Goal: Transaction & Acquisition: Subscribe to service/newsletter

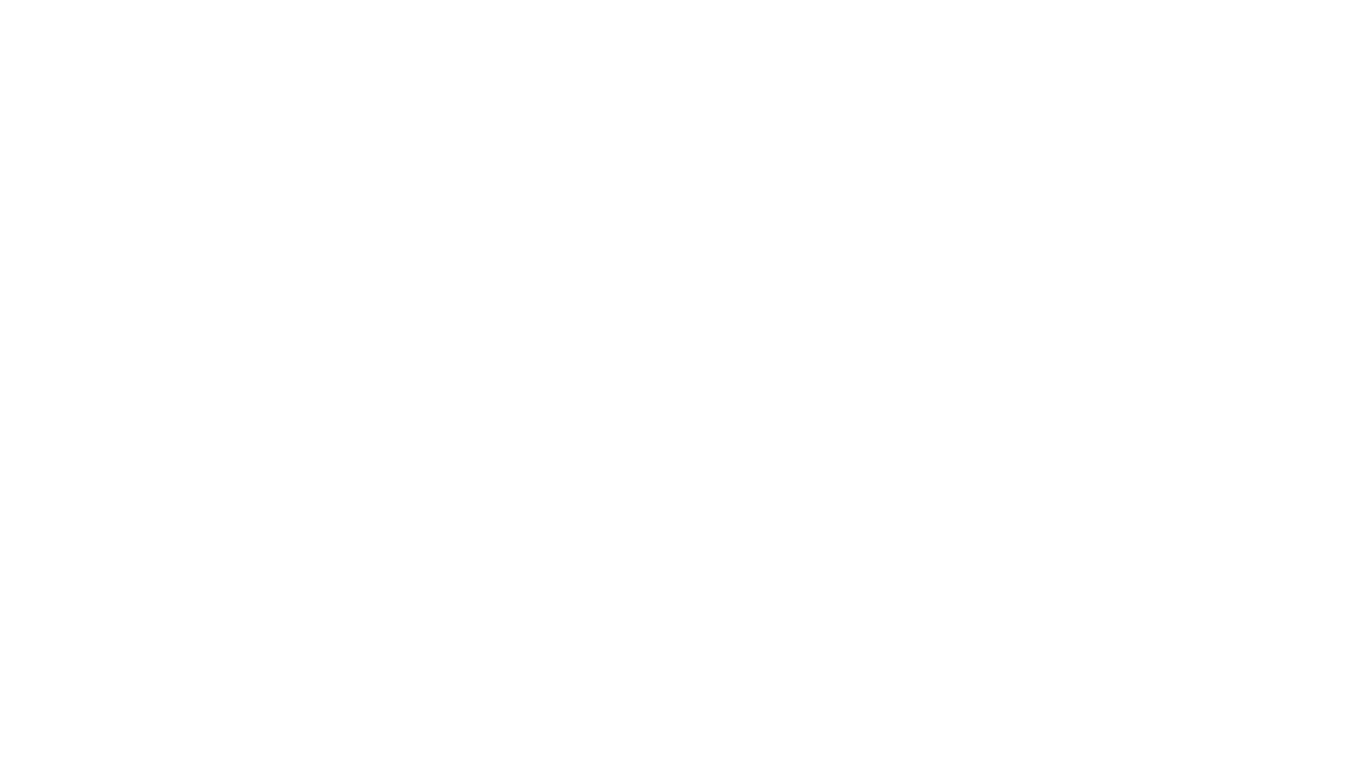
select select "+351"
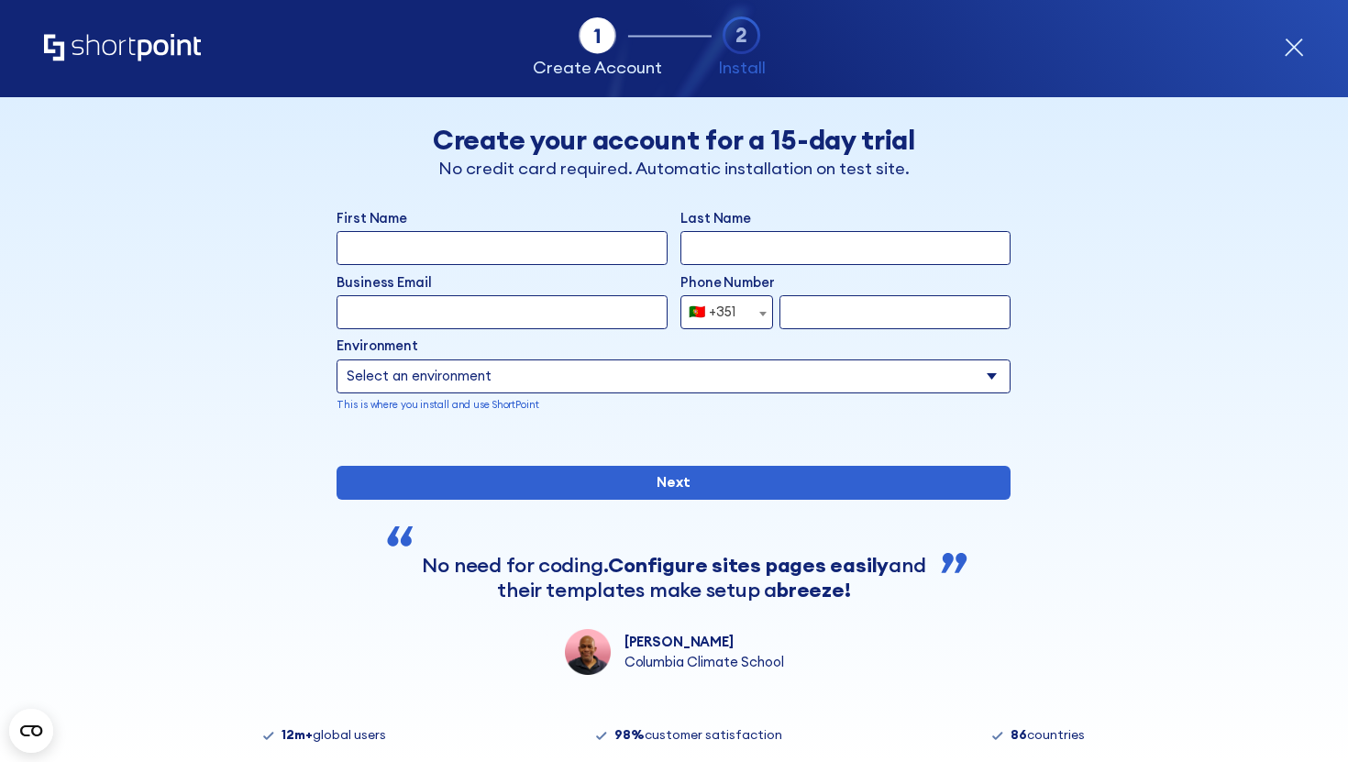
click at [606, 255] on input "First Name" at bounding box center [501, 248] width 330 height 34
type input "luisa"
click at [735, 259] on input "Last Name" at bounding box center [845, 248] width 330 height 34
type input "Silva"
click at [556, 322] on input "Business Email" at bounding box center [501, 312] width 330 height 34
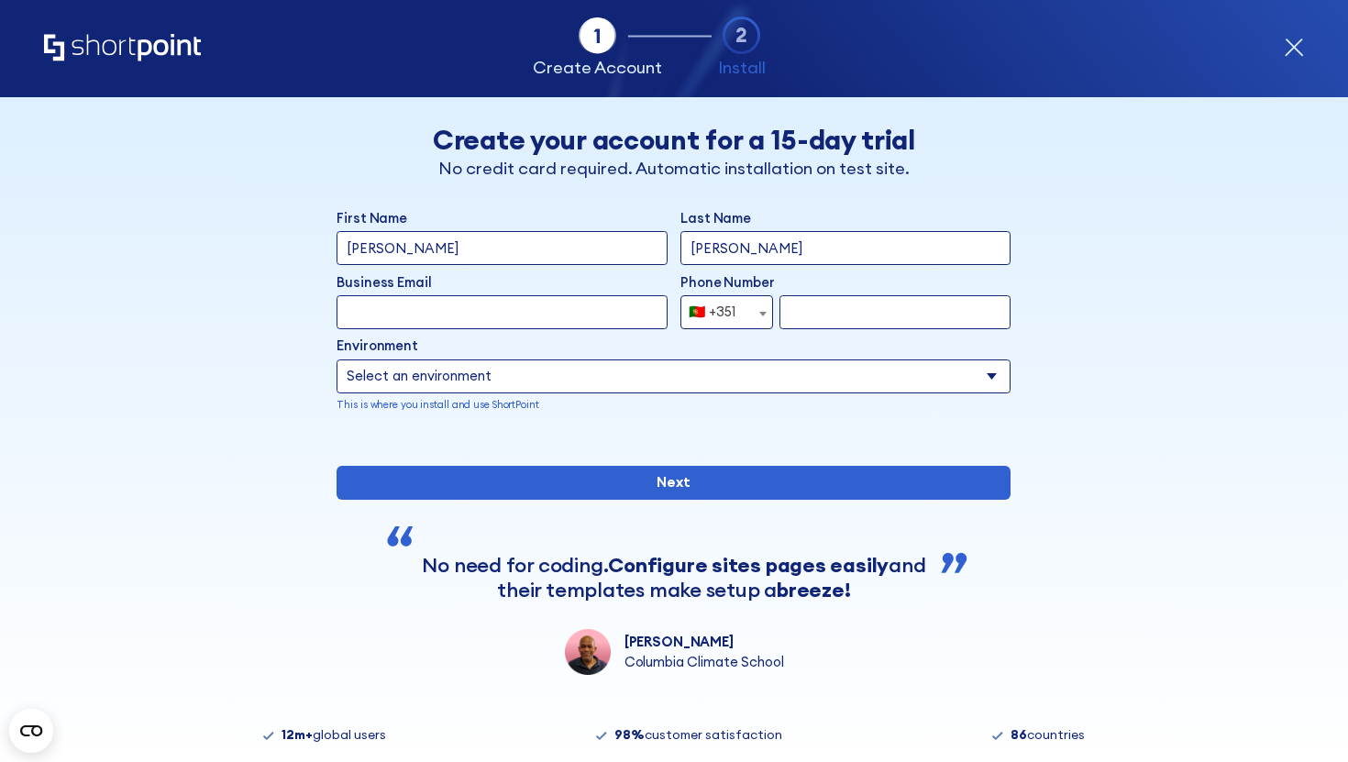
type input "luisa@shortpoint.com"
click at [839, 306] on input "form" at bounding box center [894, 312] width 231 height 34
type input "932723834"
click at [721, 381] on select "Select an environment Microsoft 365 SharePoint Online SharePoint 2019 (On-Premi…" at bounding box center [673, 376] width 674 height 34
select select "Microsoft 365"
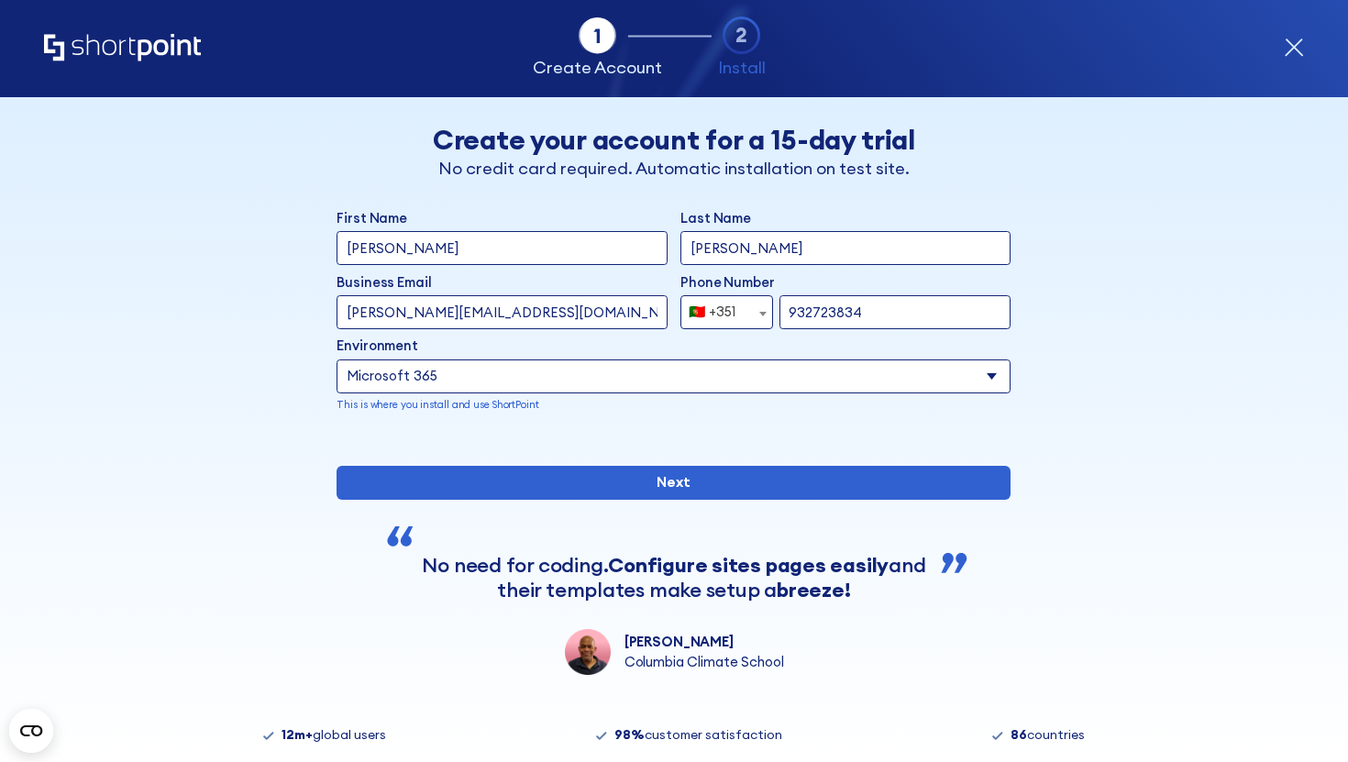
click at [336, 359] on select "Select an environment Microsoft 365 SharePoint Online SharePoint 2019 (On-Premi…" at bounding box center [673, 376] width 674 height 34
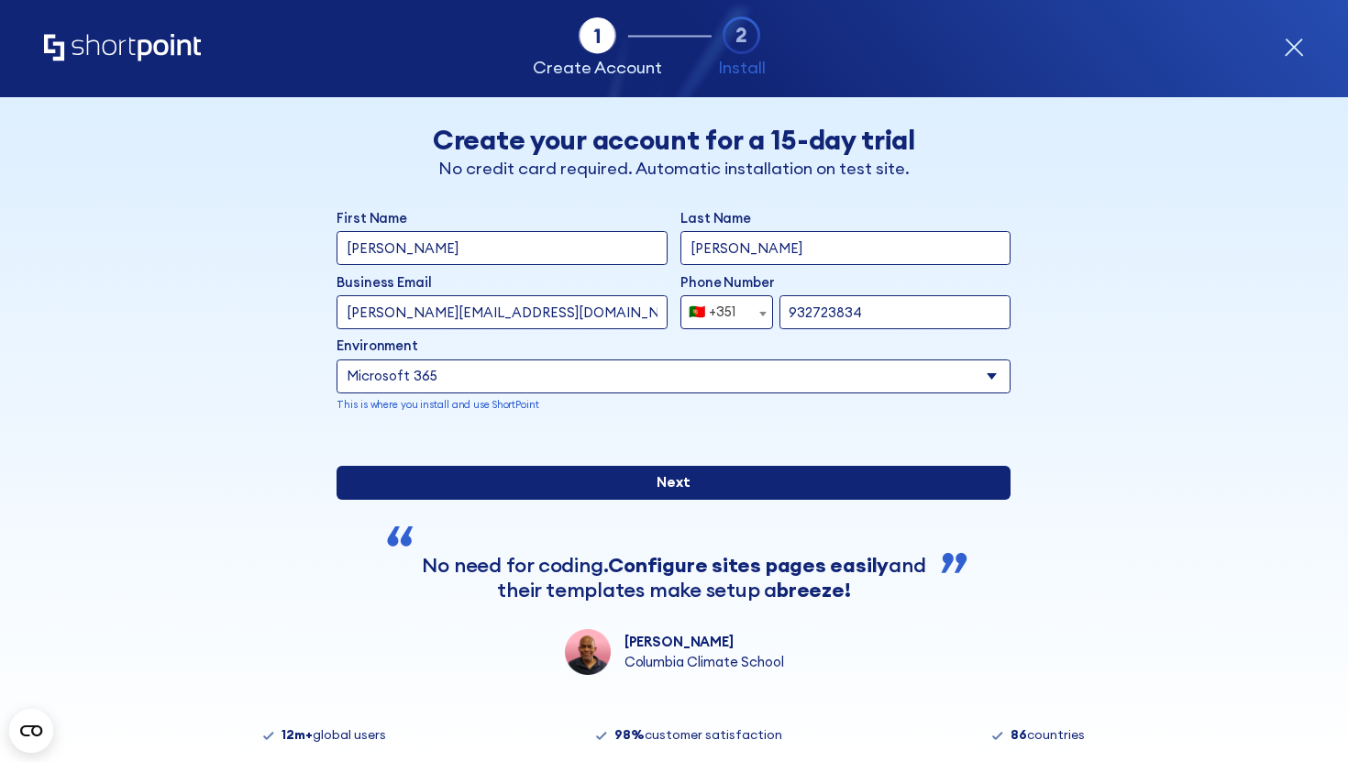
click at [711, 500] on input "Next" at bounding box center [673, 483] width 674 height 34
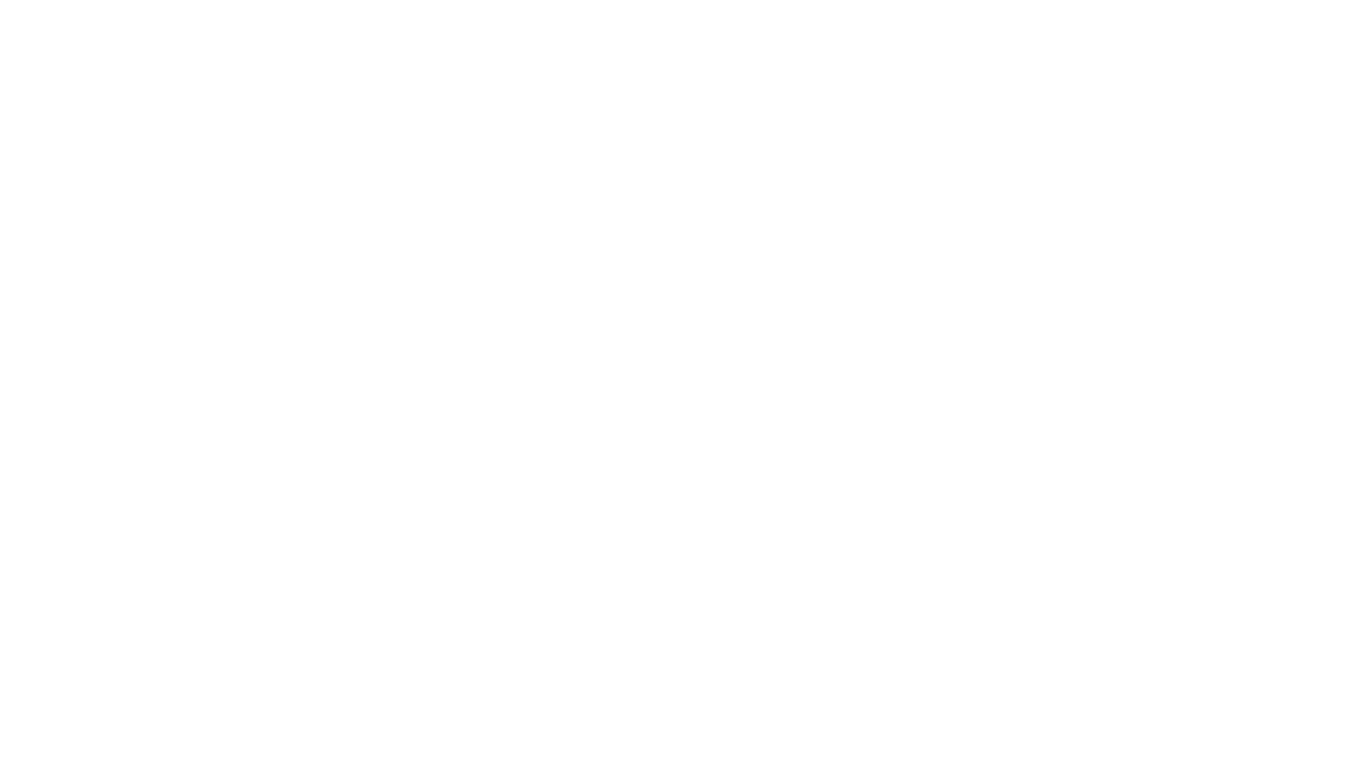
select select "+351"
